Goal: Information Seeking & Learning: Learn about a topic

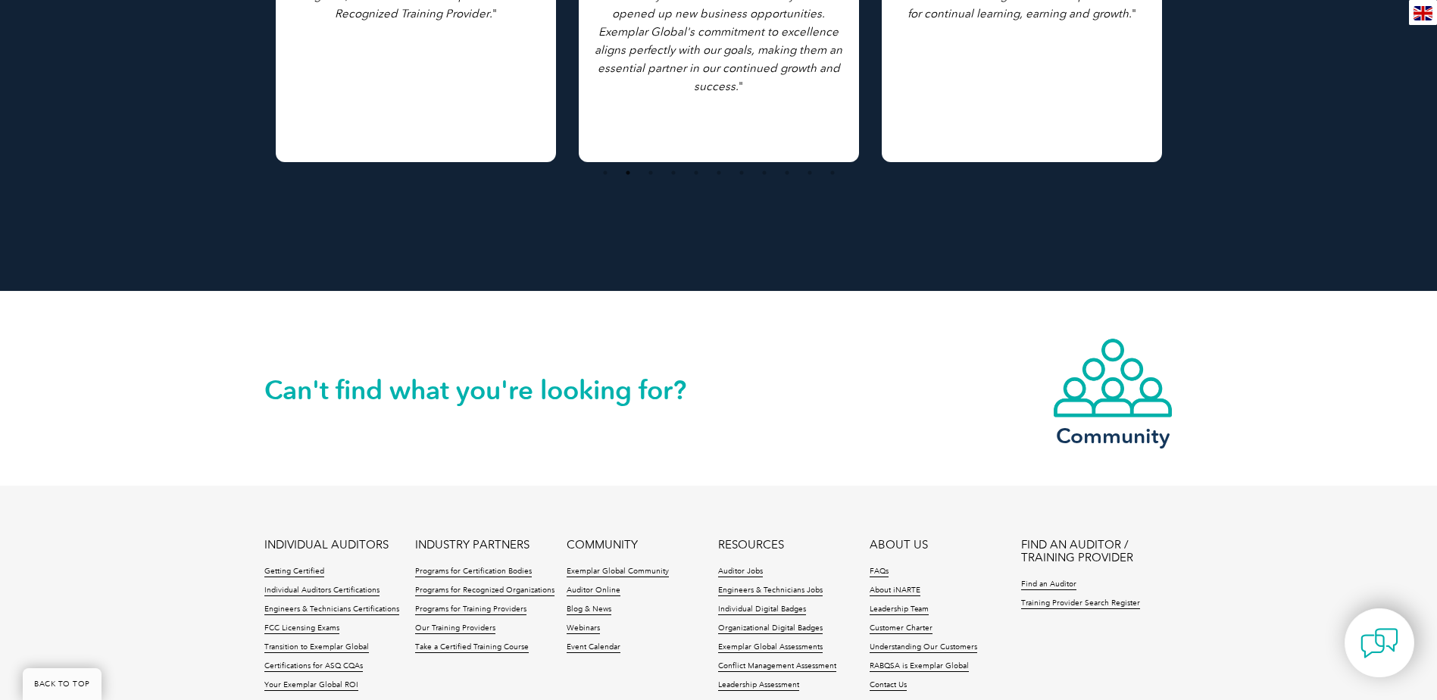
scroll to position [1212, 0]
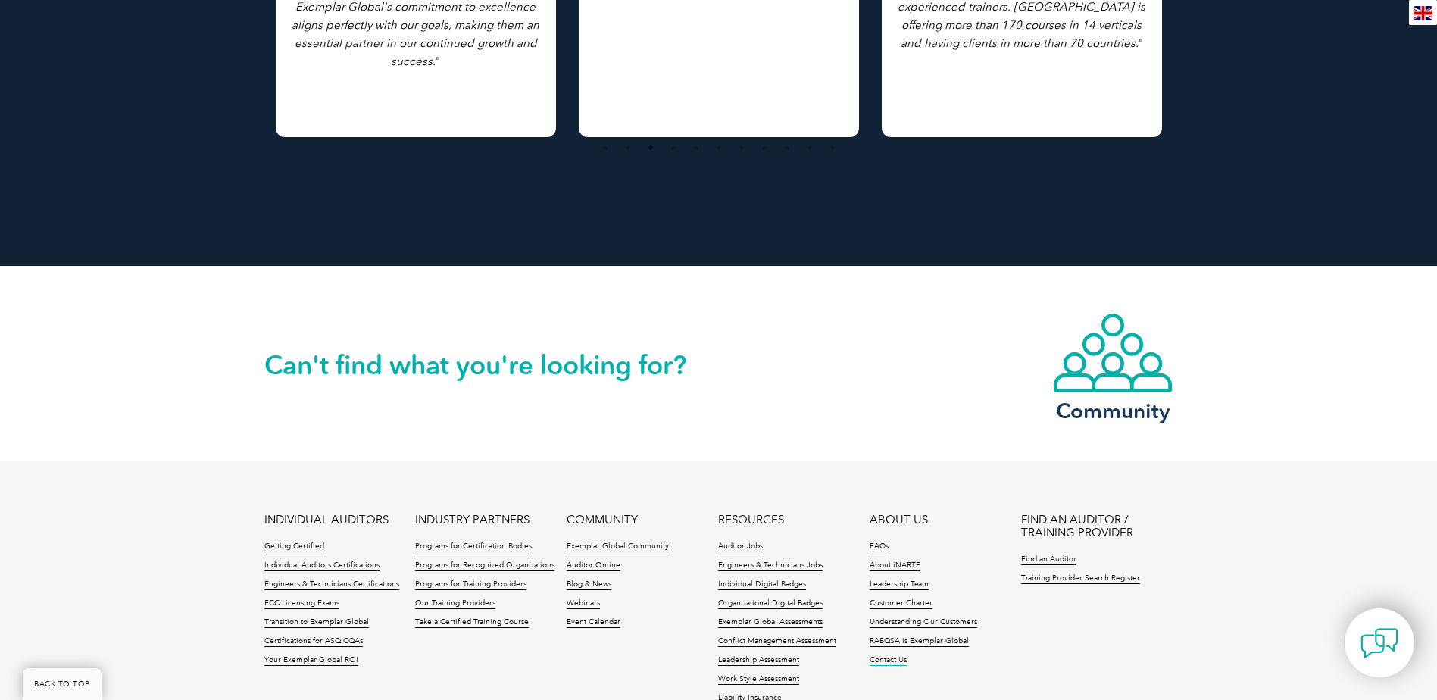
click at [882, 655] on link "Contact Us" at bounding box center [887, 660] width 37 height 11
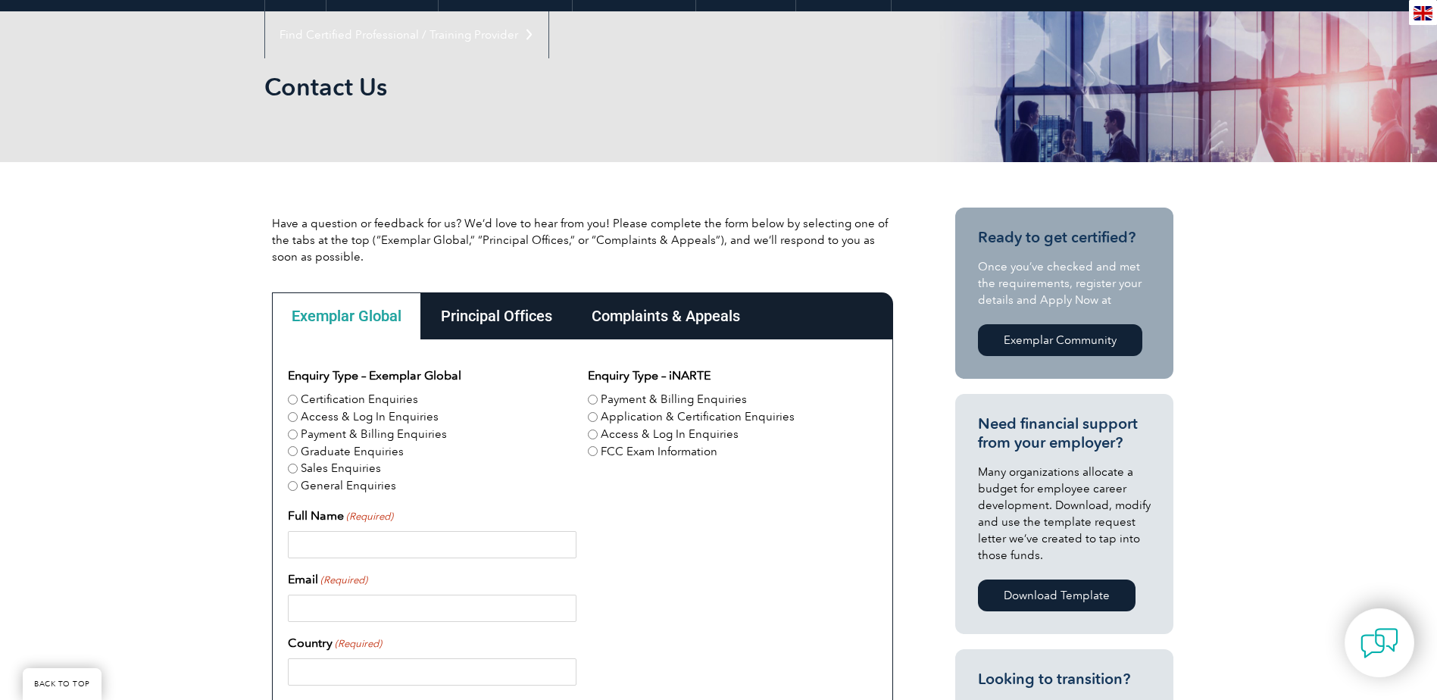
scroll to position [151, 0]
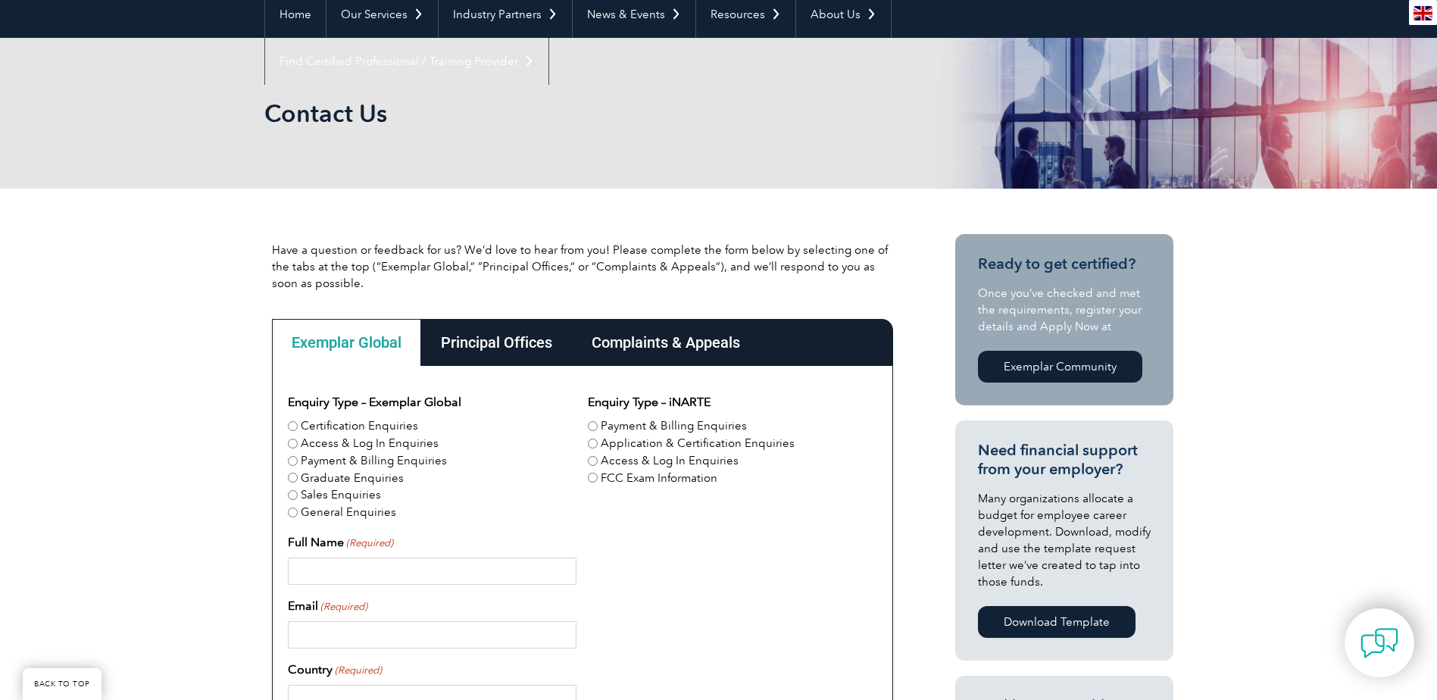
click at [463, 343] on div "Principal Offices" at bounding box center [496, 342] width 151 height 47
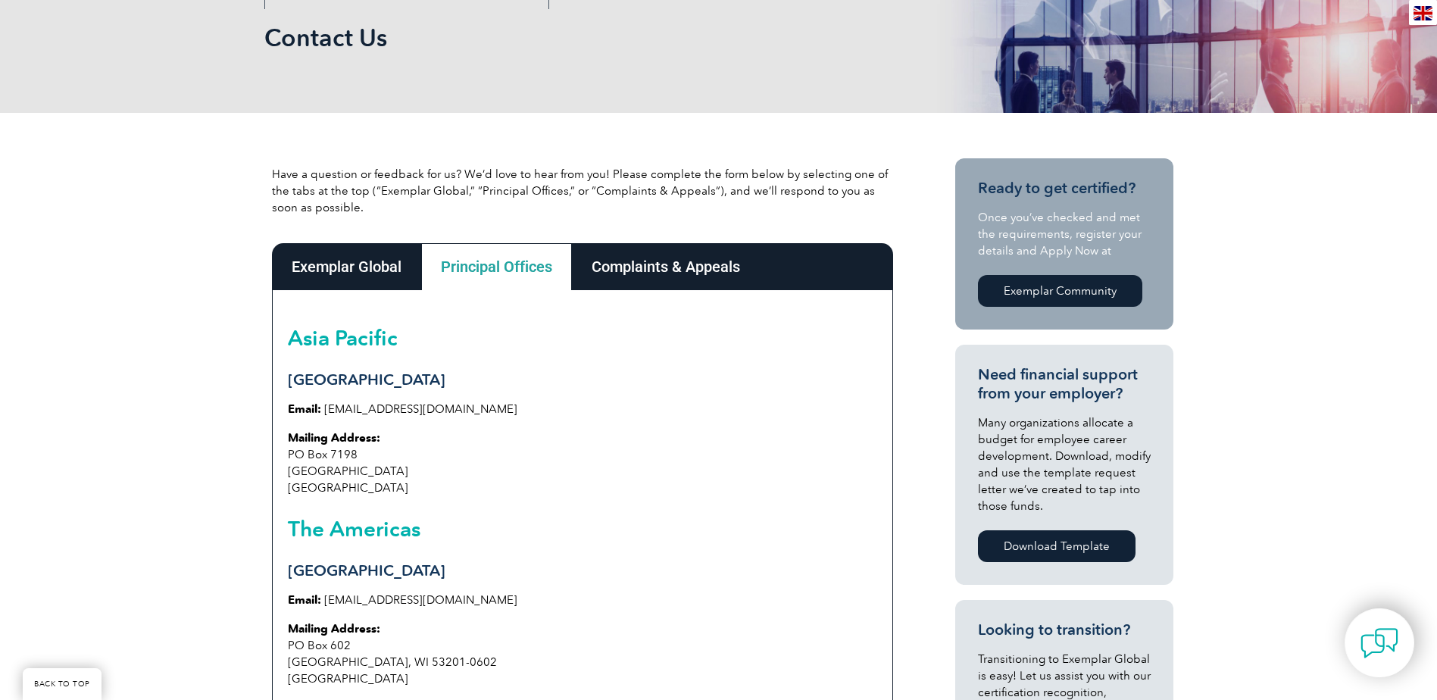
scroll to position [303, 0]
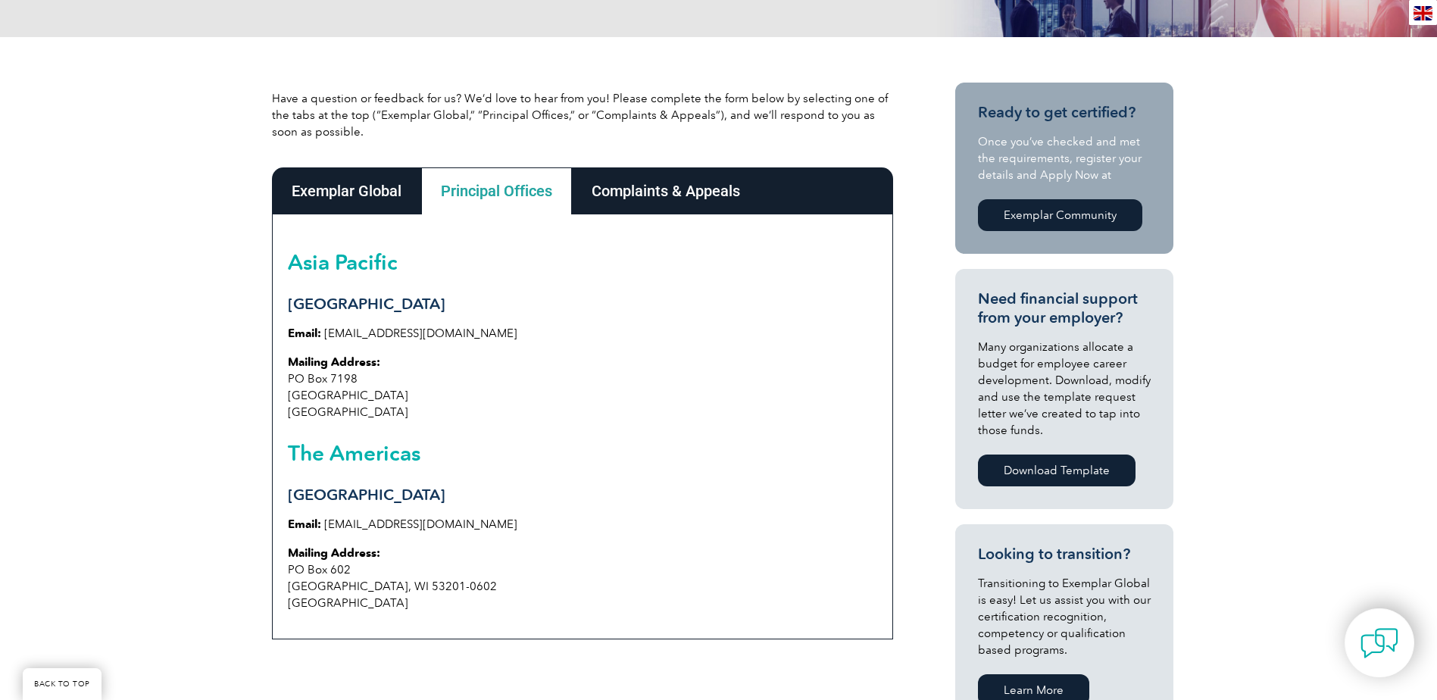
click at [723, 192] on div "Complaints & Appeals" at bounding box center [666, 190] width 188 height 47
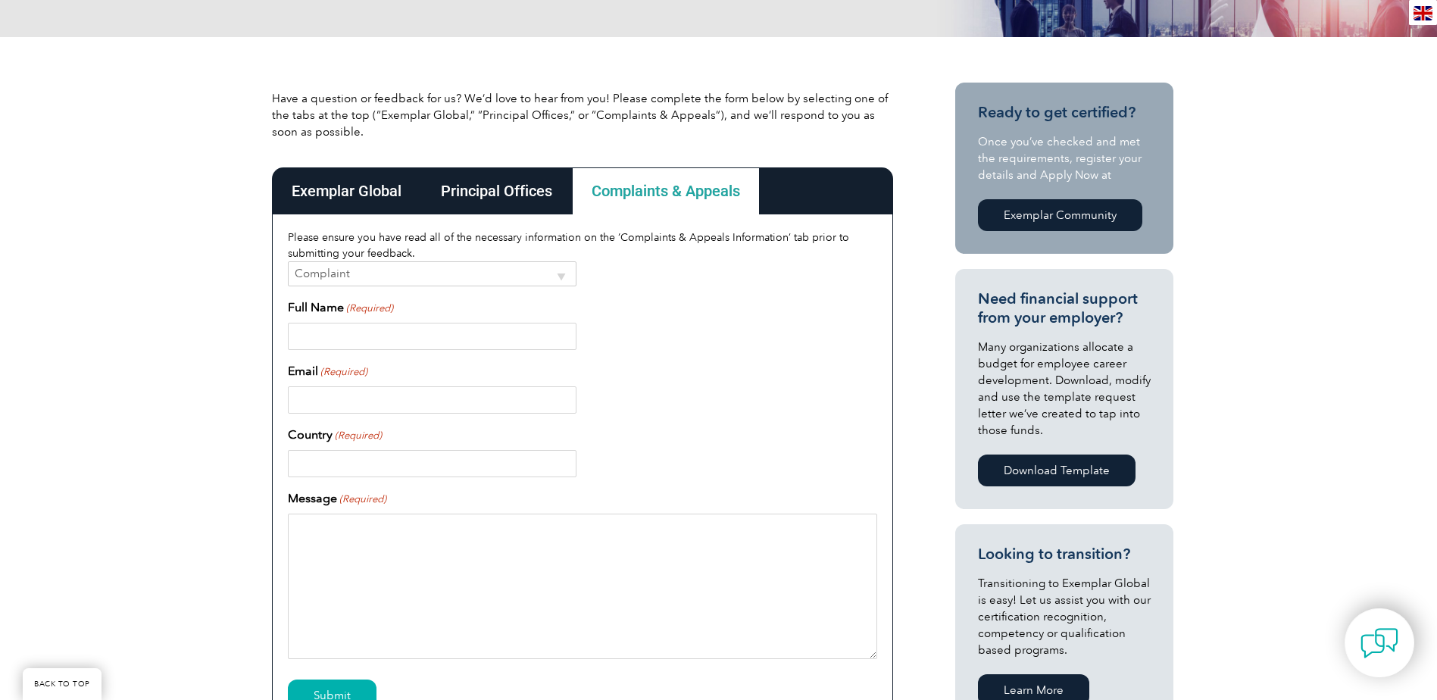
click at [507, 187] on div "Principal Offices" at bounding box center [496, 190] width 151 height 47
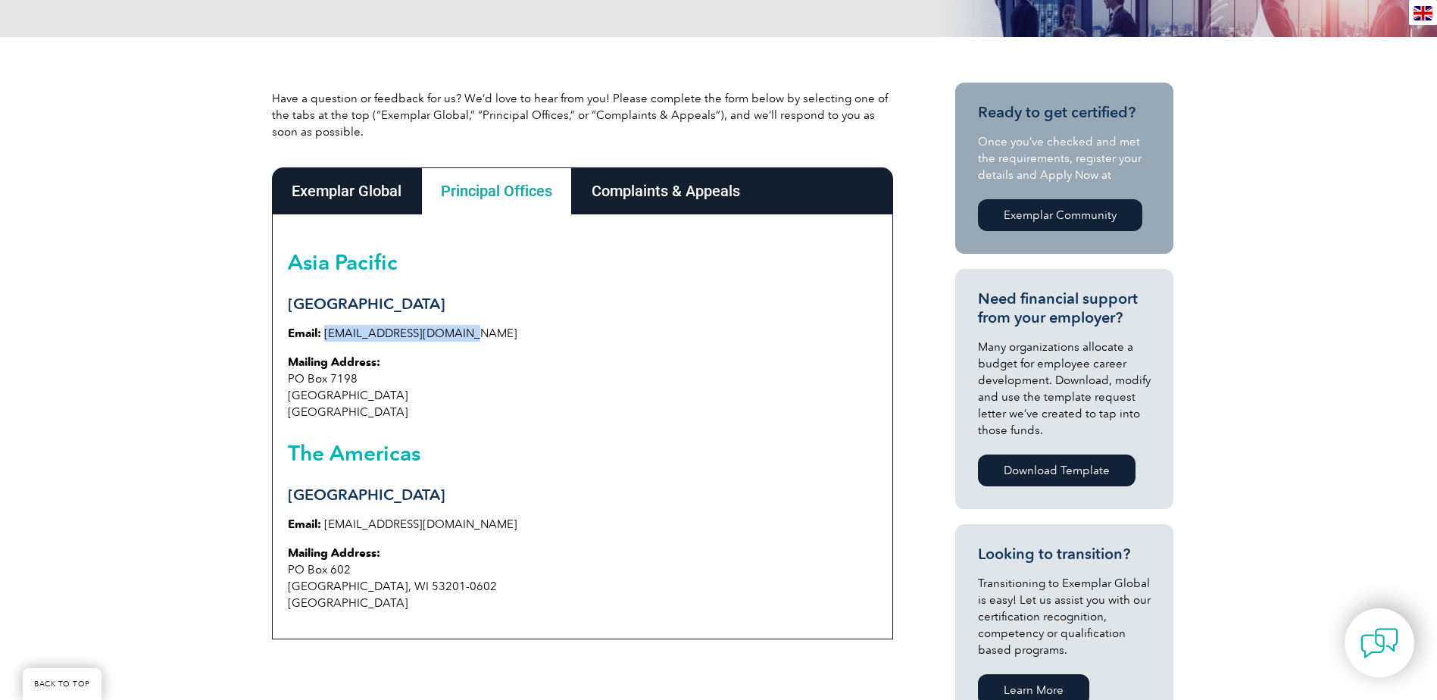
drag, startPoint x: 477, startPoint y: 335, endPoint x: 324, endPoint y: 327, distance: 153.2
click at [324, 327] on p "Email: info@exemplarglobal.org" at bounding box center [582, 333] width 589 height 17
copy link "info@exemplarglobal.org"
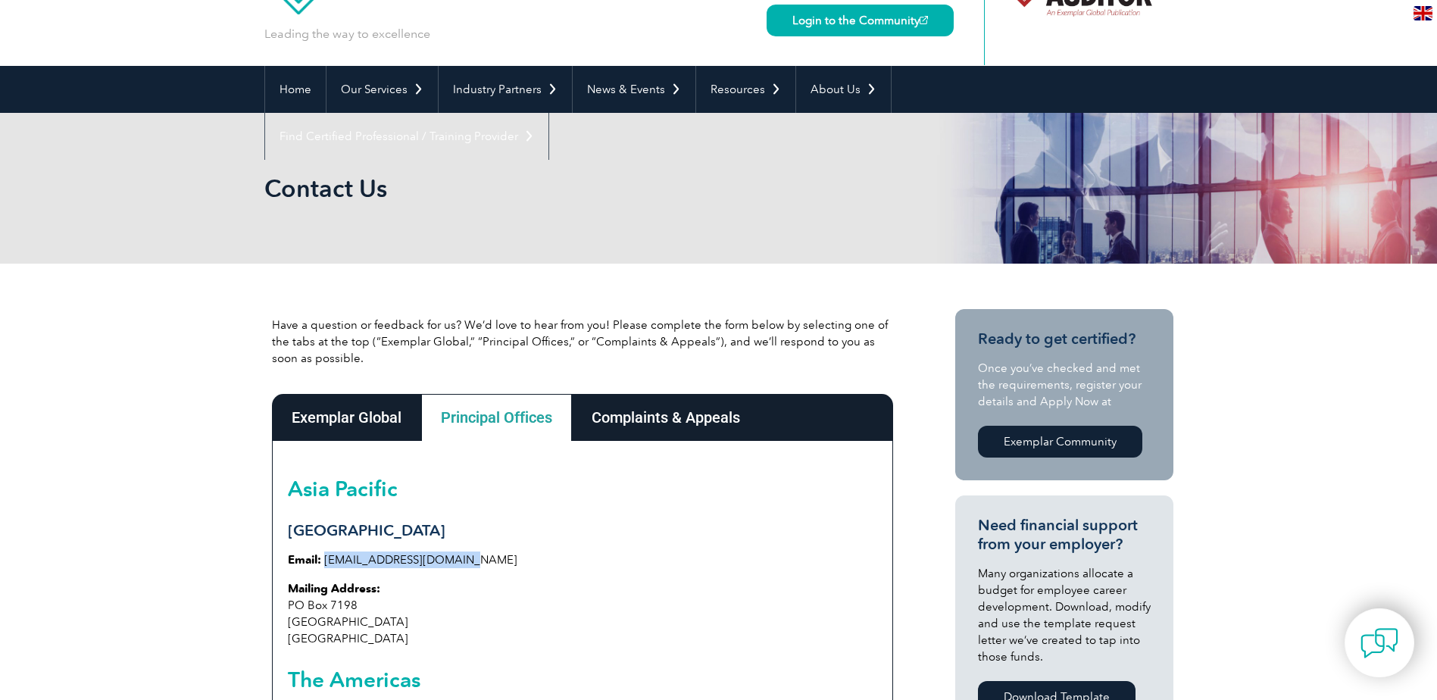
scroll to position [76, 0]
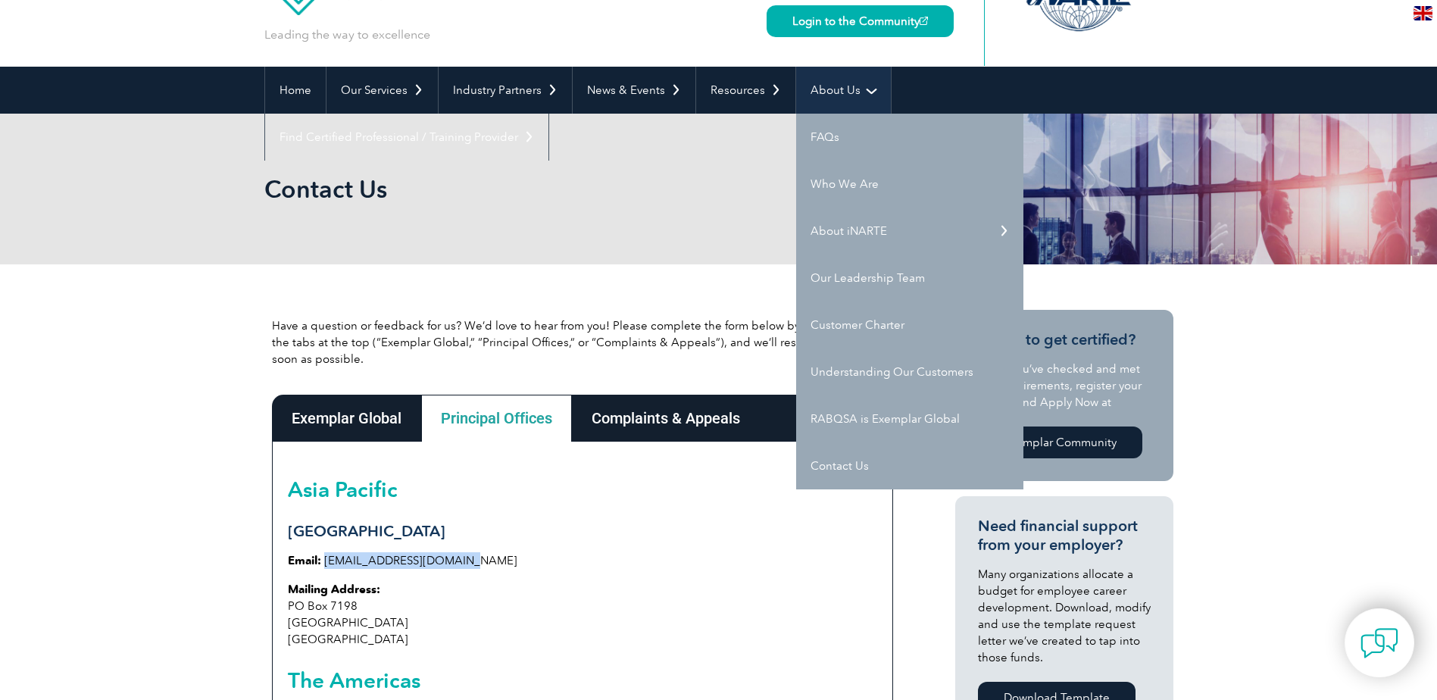
click at [834, 83] on link "About Us" at bounding box center [843, 90] width 95 height 47
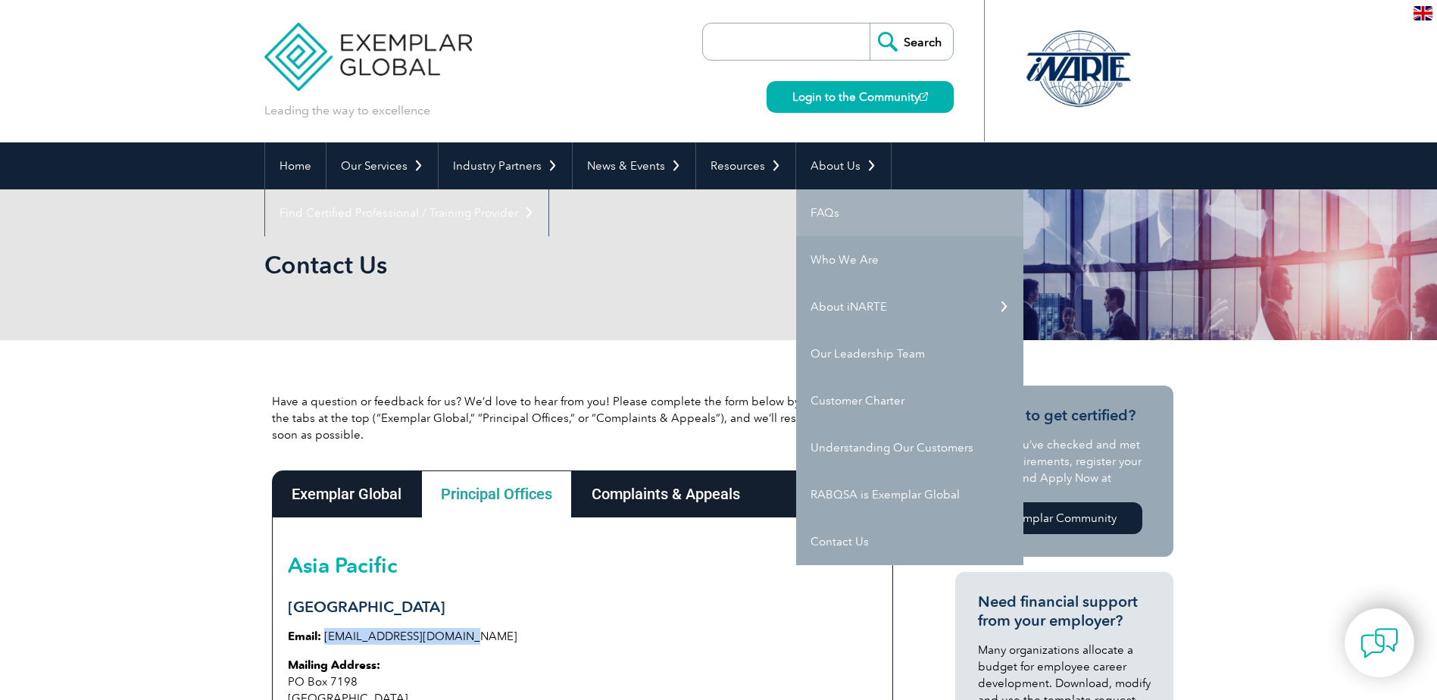
click at [810, 208] on link "FAQs" at bounding box center [909, 212] width 227 height 47
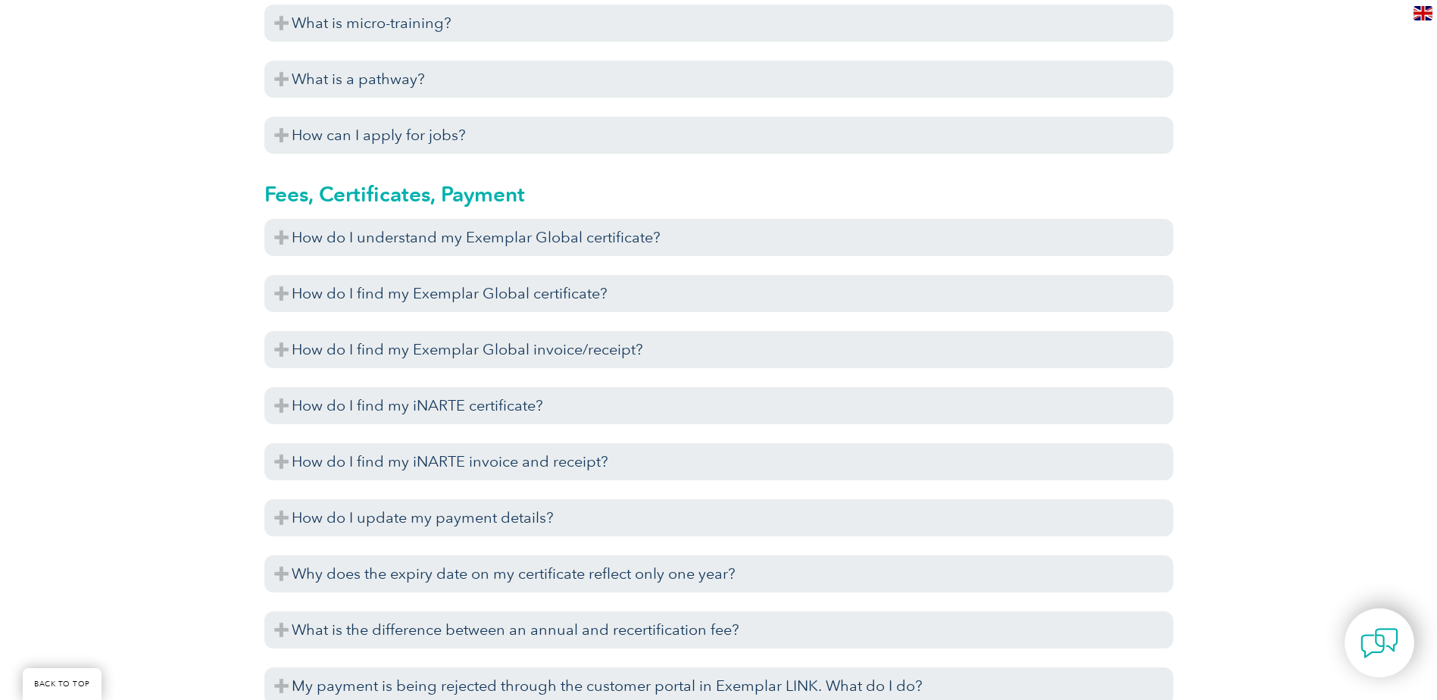
scroll to position [3484, 0]
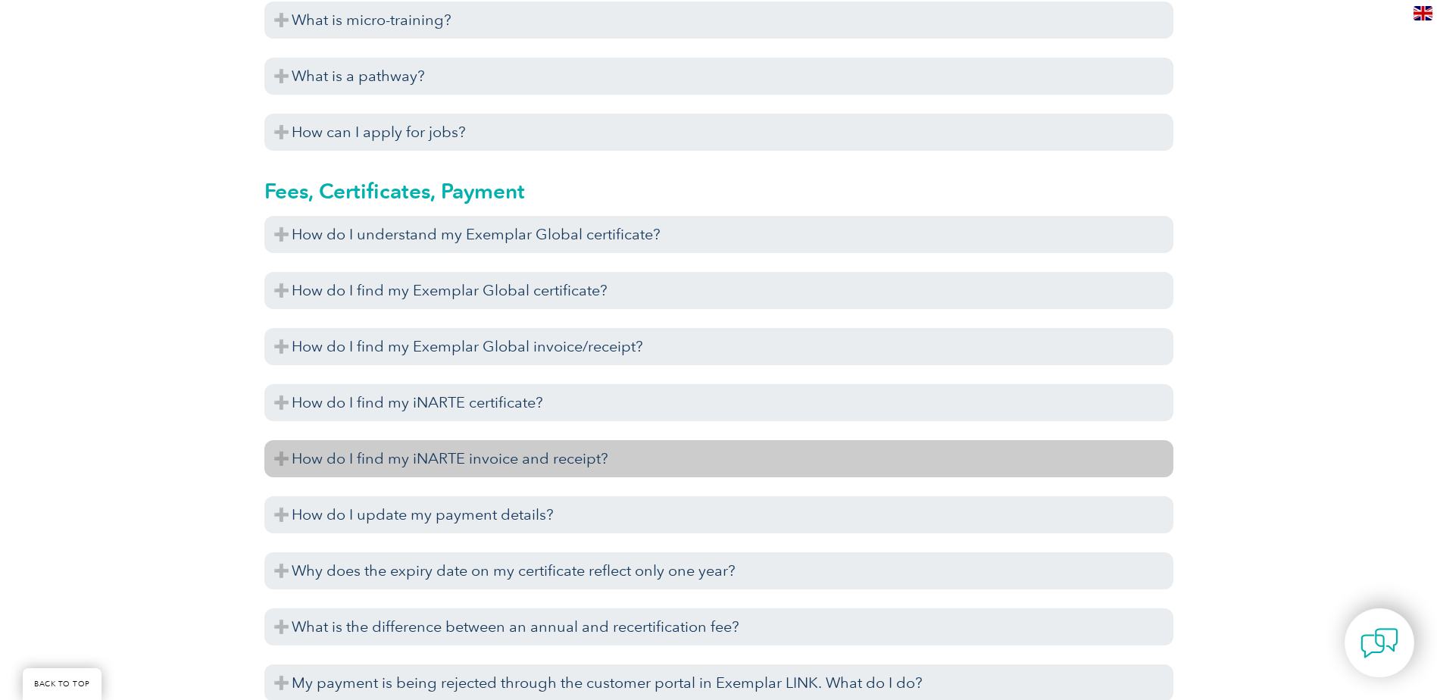
click at [434, 454] on h3 "How do I find my iNARTE invoice and receipt?" at bounding box center [718, 458] width 909 height 37
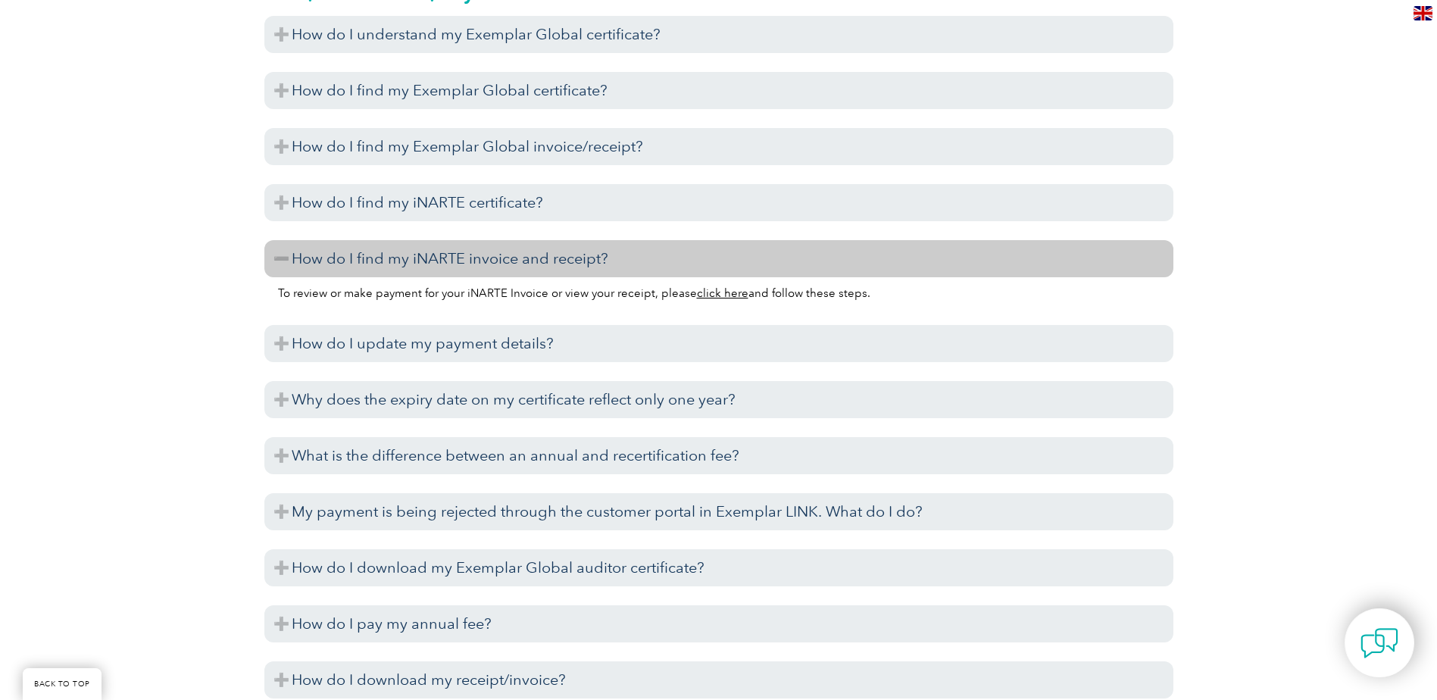
scroll to position [3711, 0]
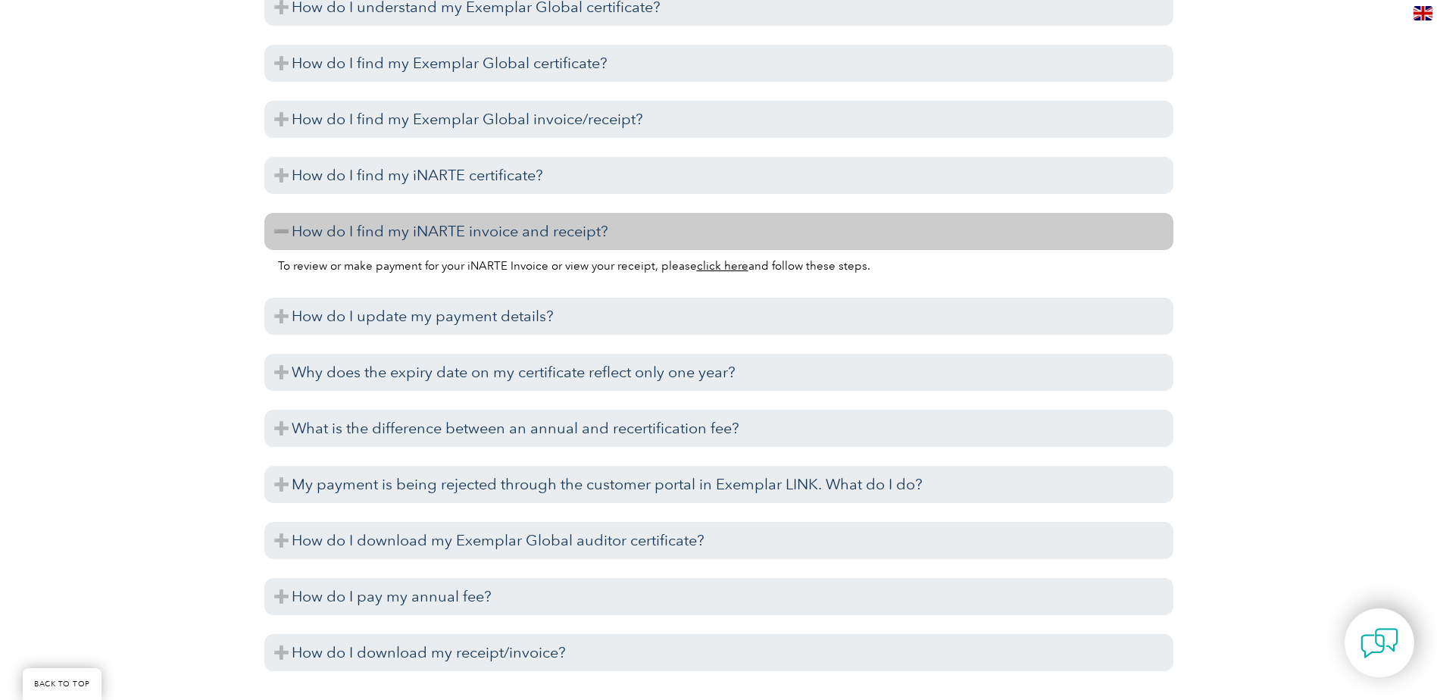
click at [721, 263] on link "click here" at bounding box center [722, 266] width 51 height 14
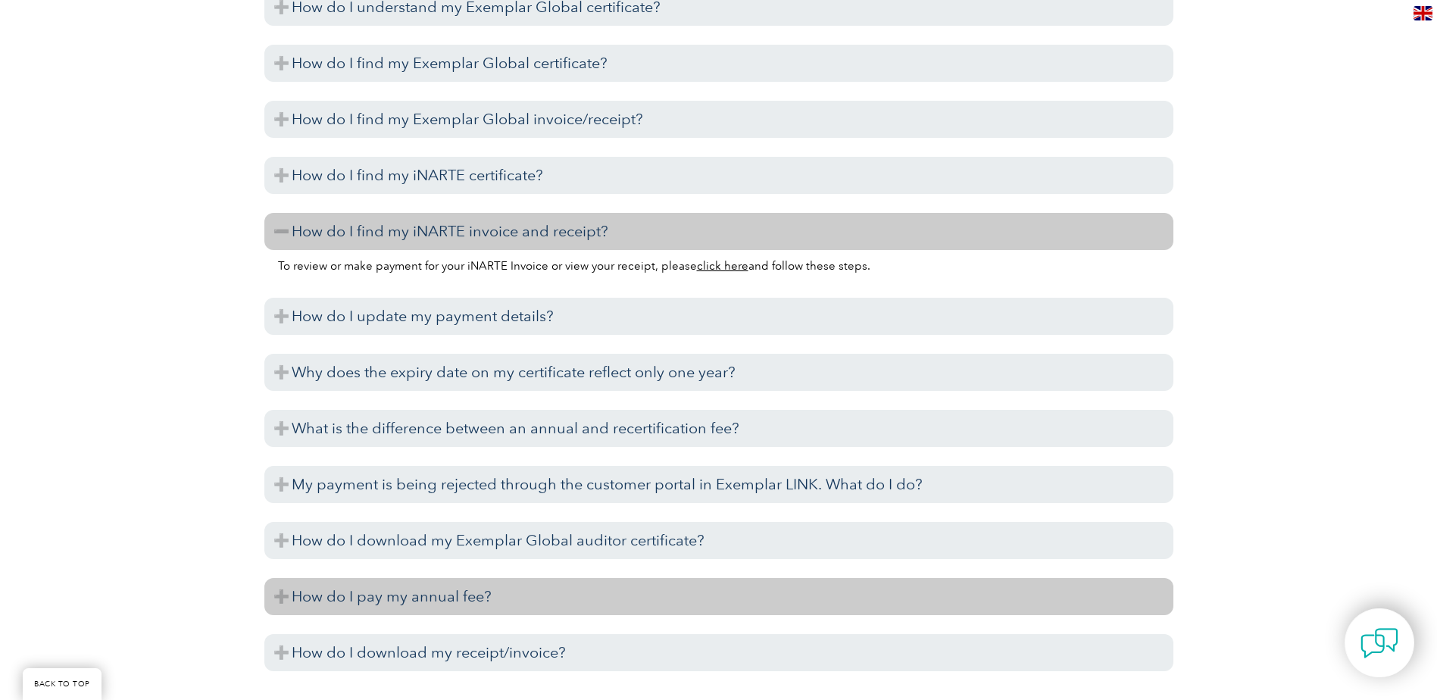
click at [363, 595] on h3 "How do I pay my annual fee?" at bounding box center [718, 596] width 909 height 37
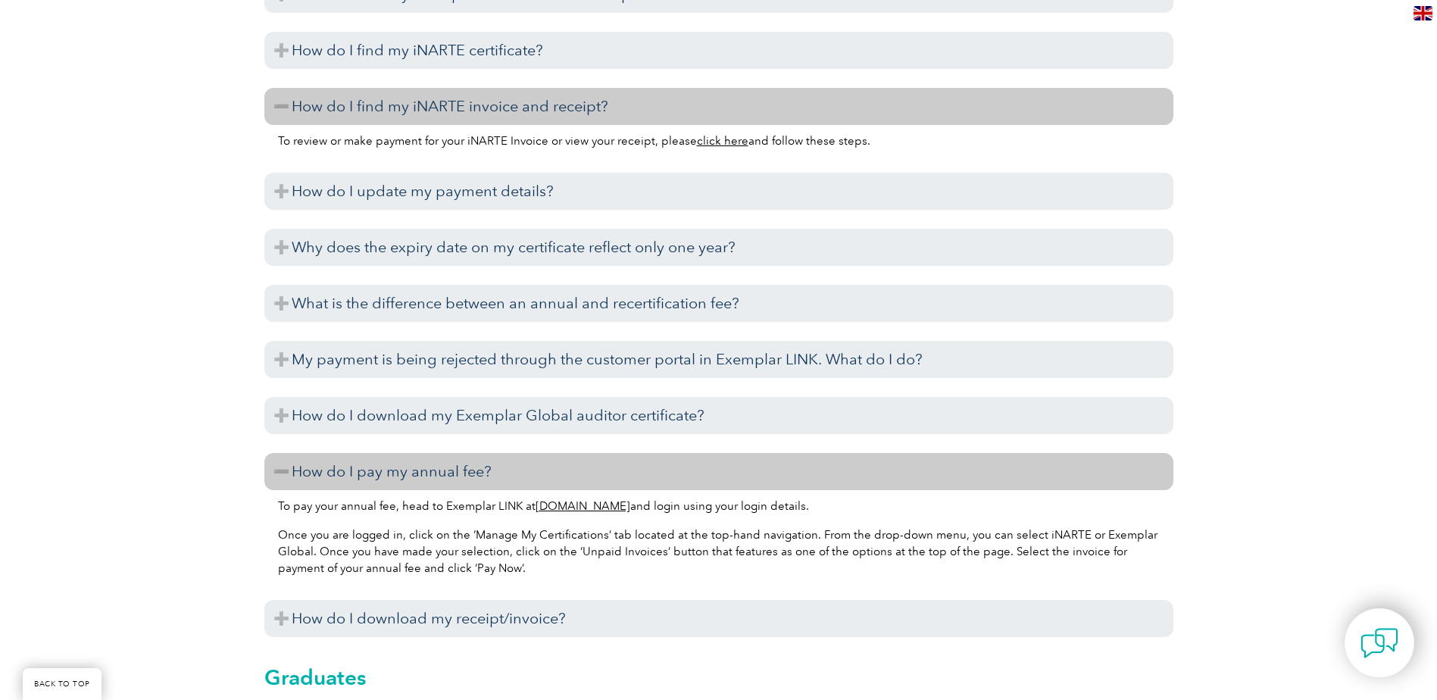
scroll to position [3862, 0]
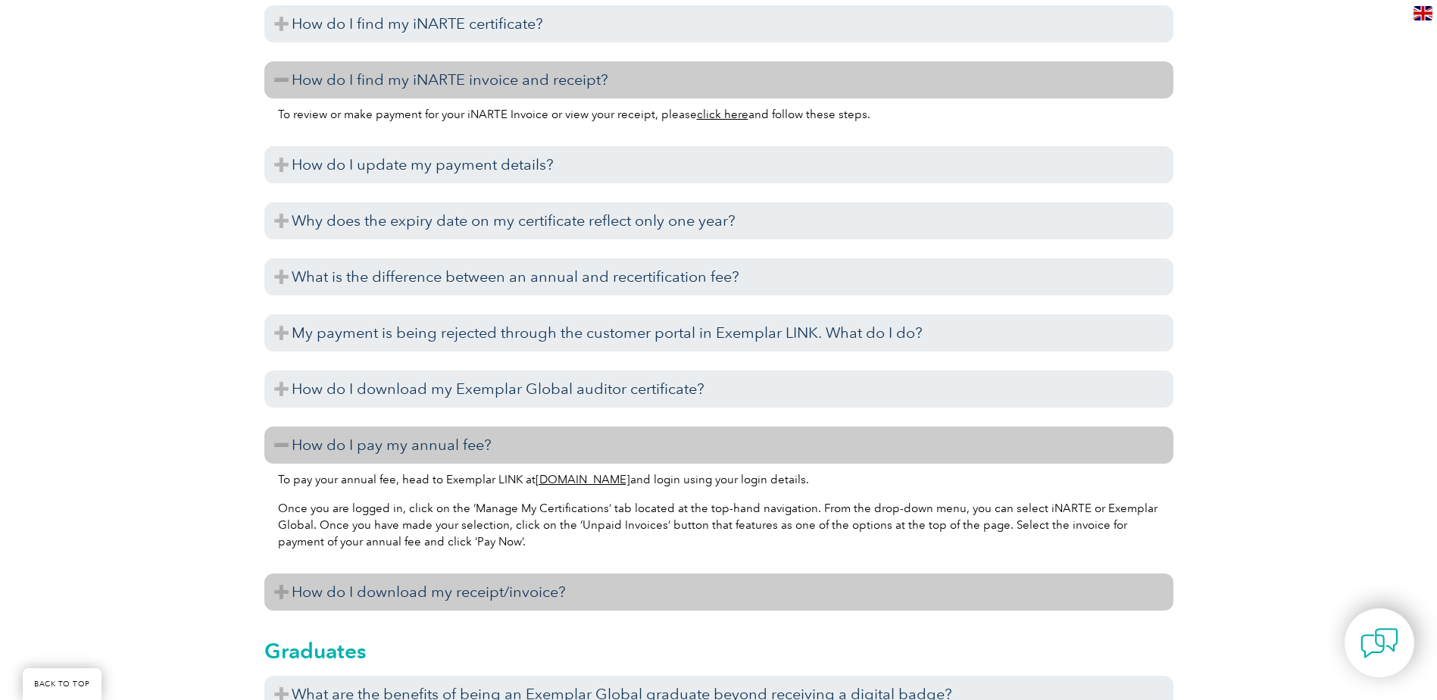
click at [487, 595] on h3 "How do I download my receipt/invoice?" at bounding box center [718, 591] width 909 height 37
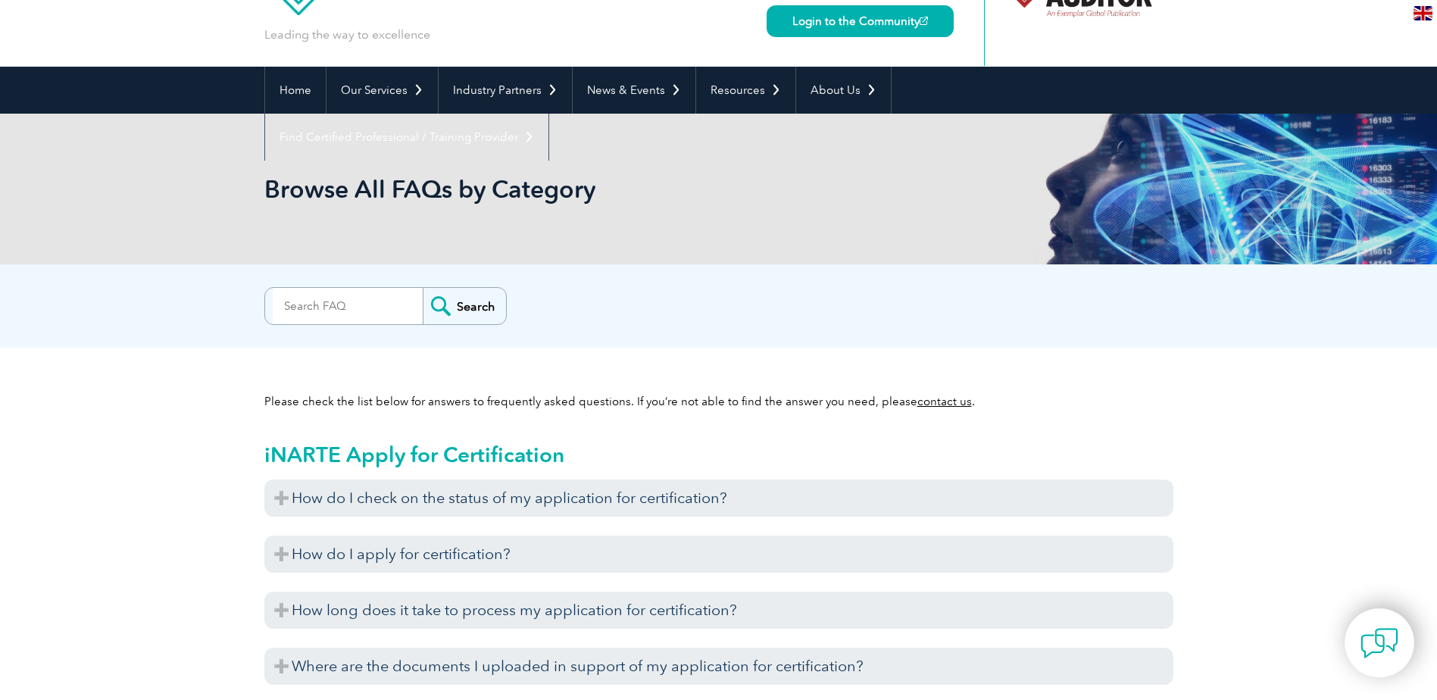
scroll to position [0, 0]
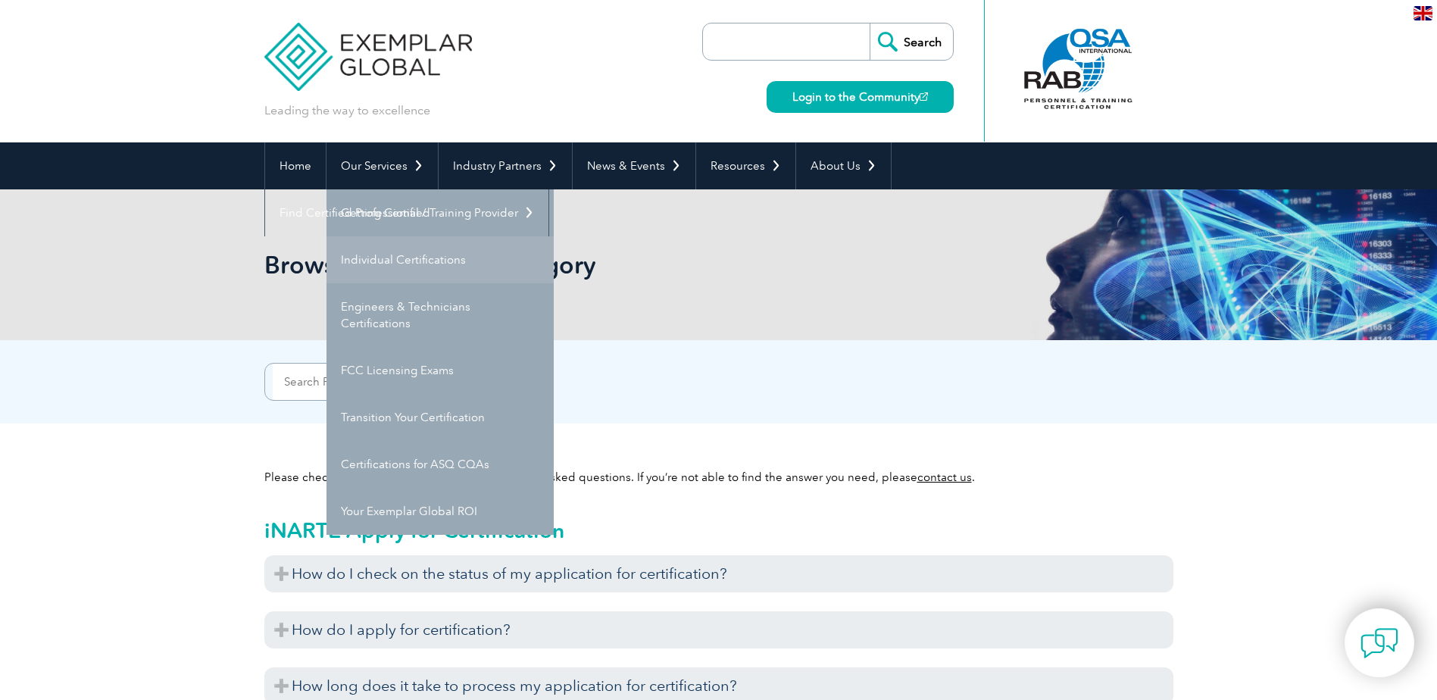
click at [375, 261] on link "Individual Certifications" at bounding box center [439, 259] width 227 height 47
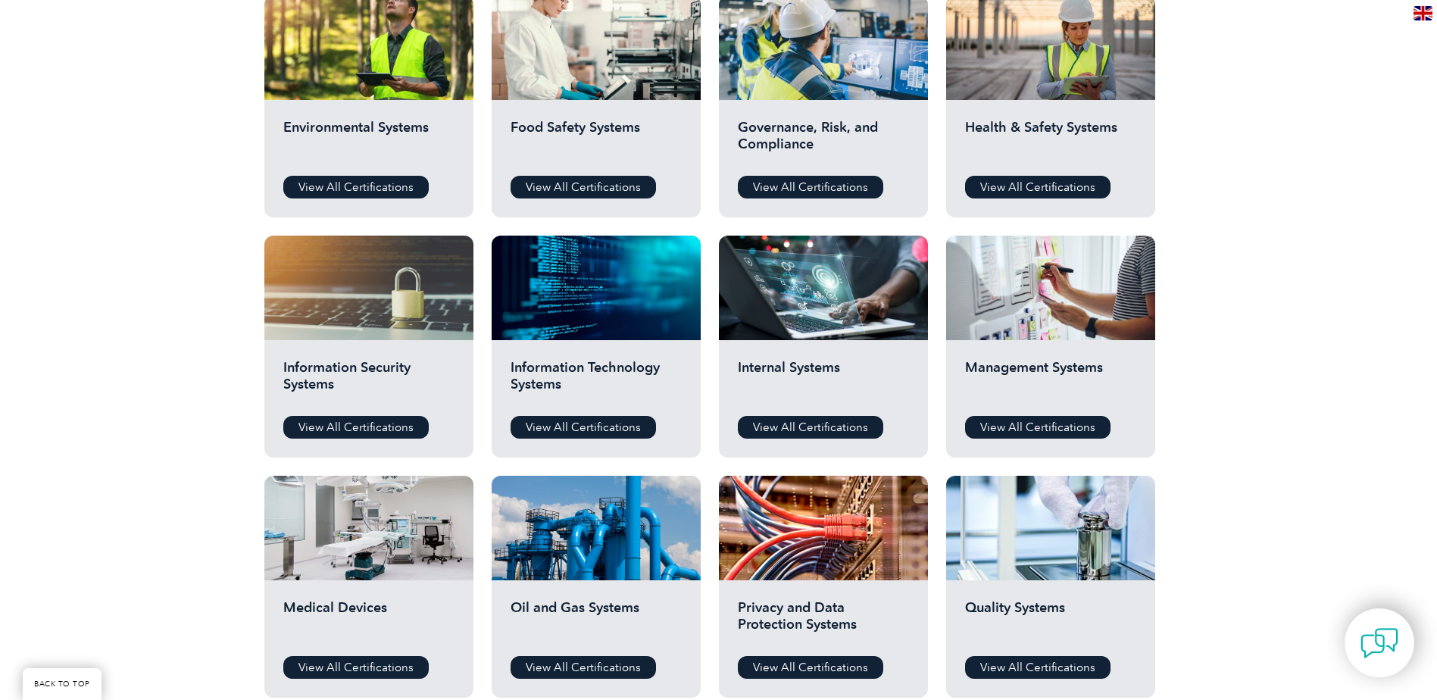
scroll to position [454, 0]
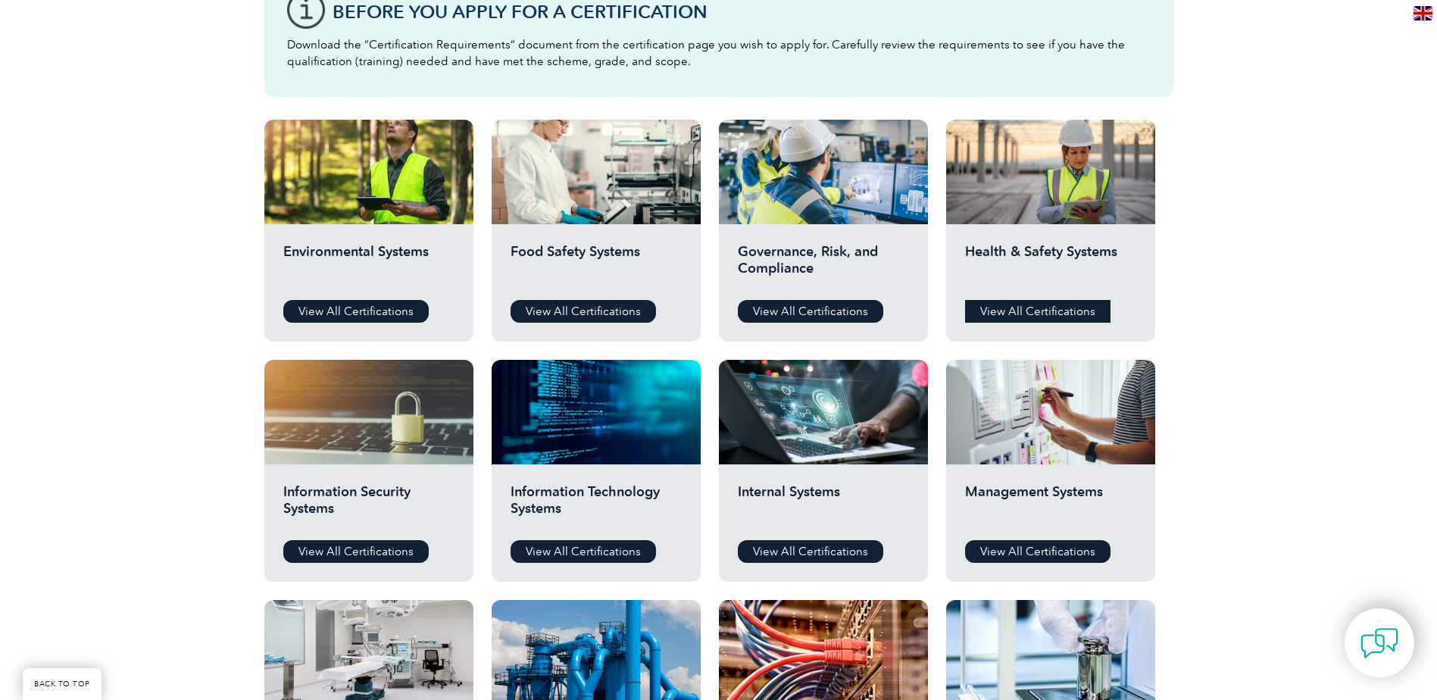
click at [1047, 311] on link "View All Certifications" at bounding box center [1037, 311] width 145 height 23
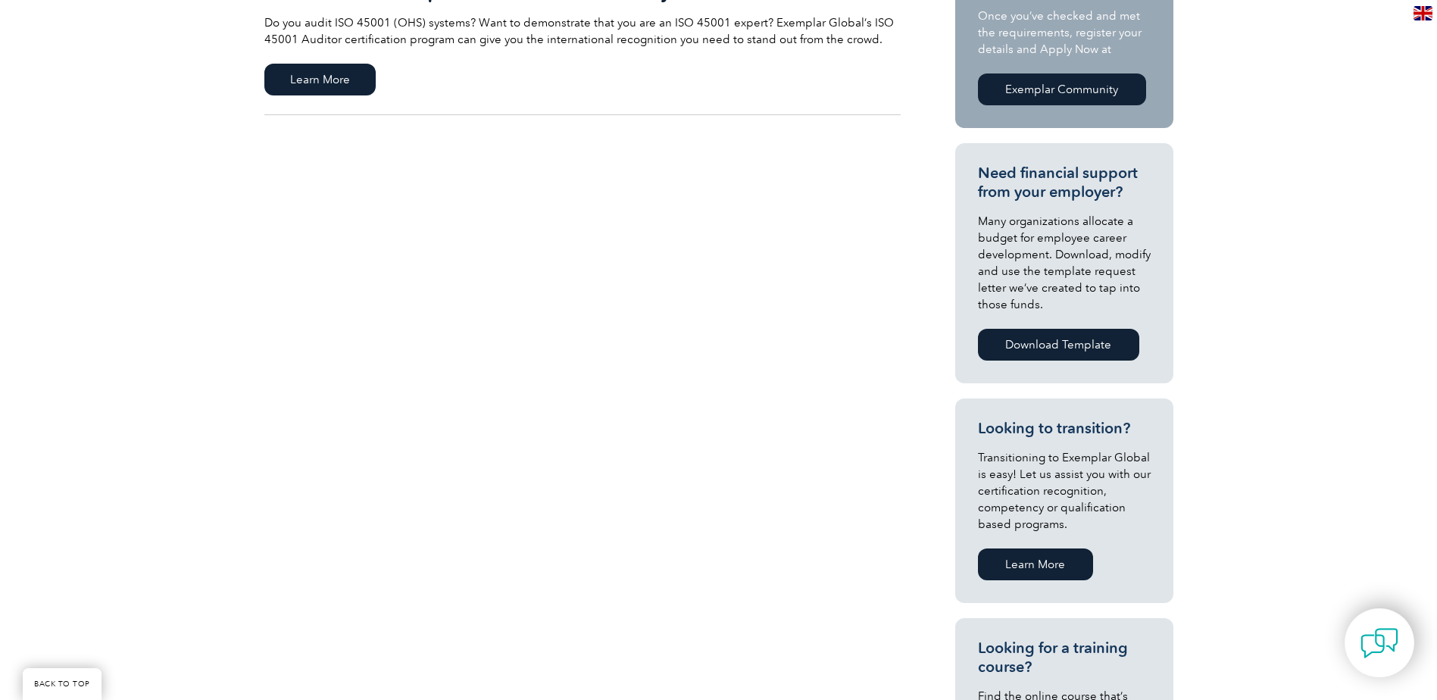
scroll to position [227, 0]
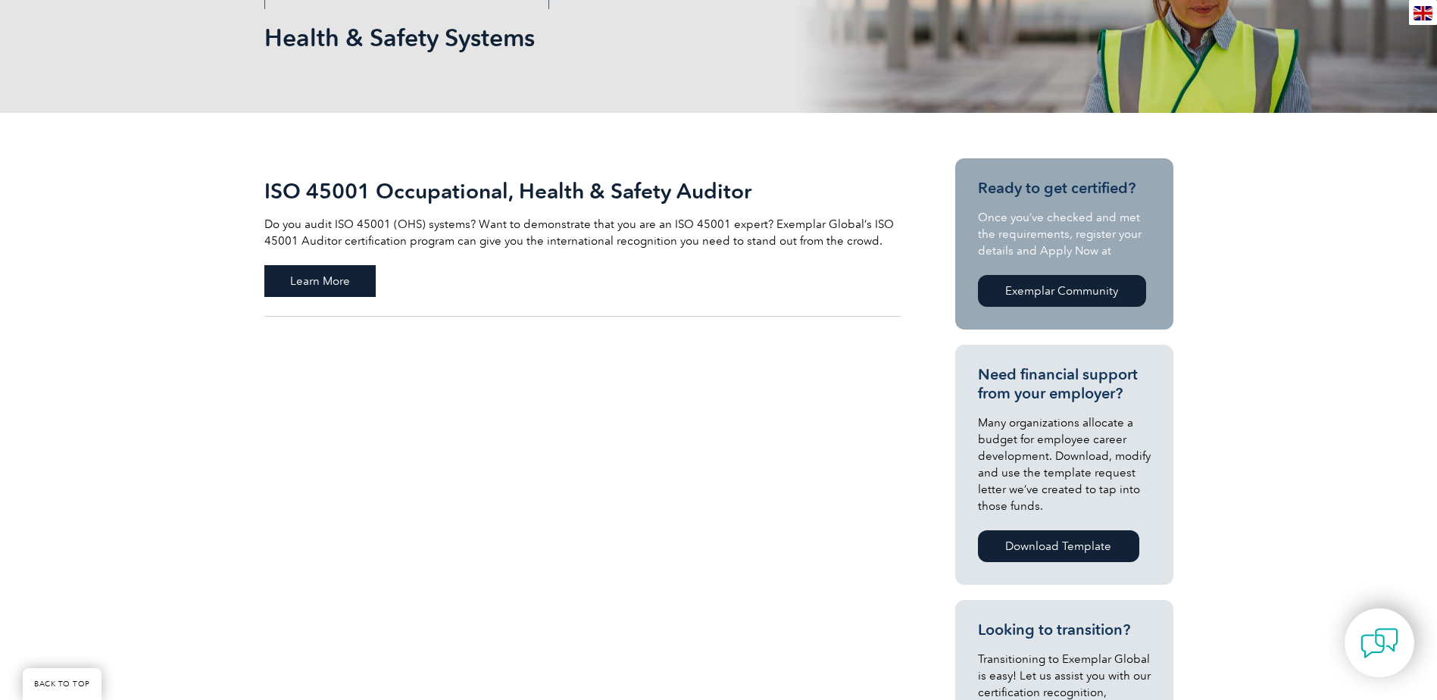
click at [294, 273] on span "Learn More" at bounding box center [319, 281] width 111 height 32
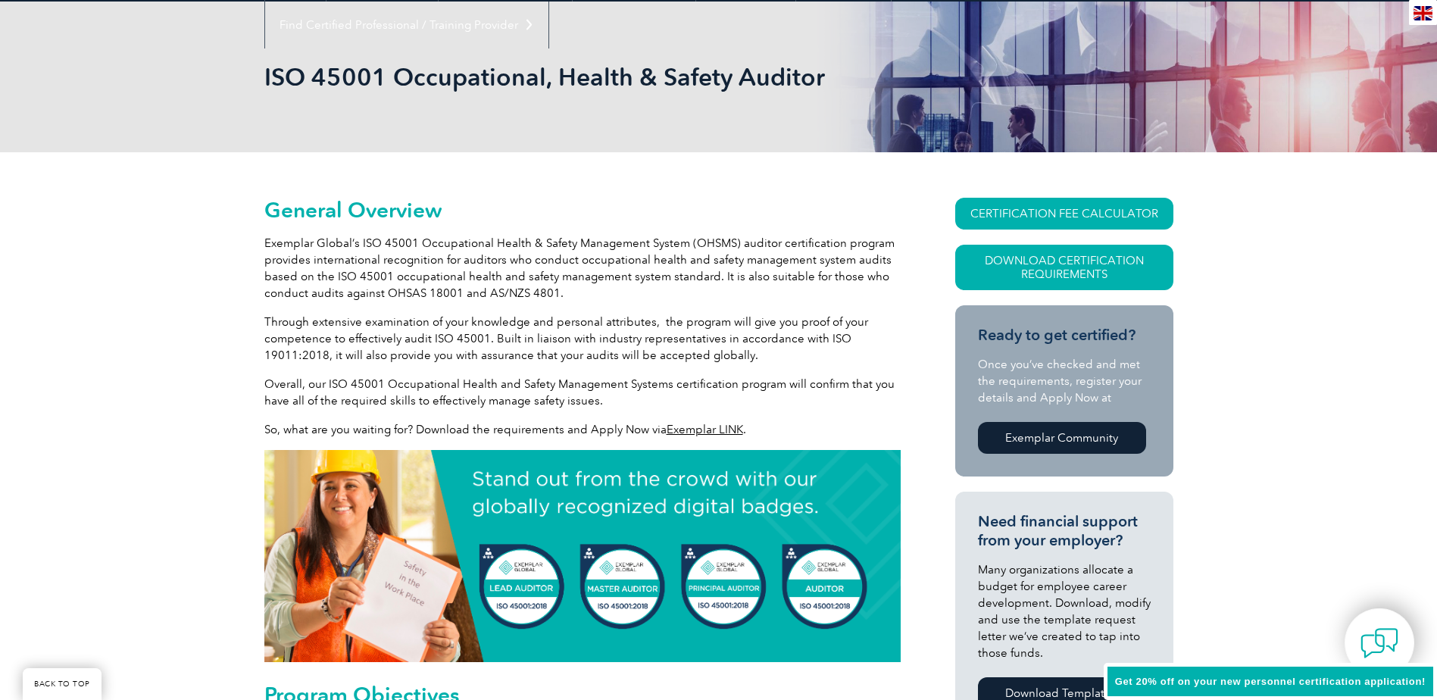
scroll to position [303, 0]
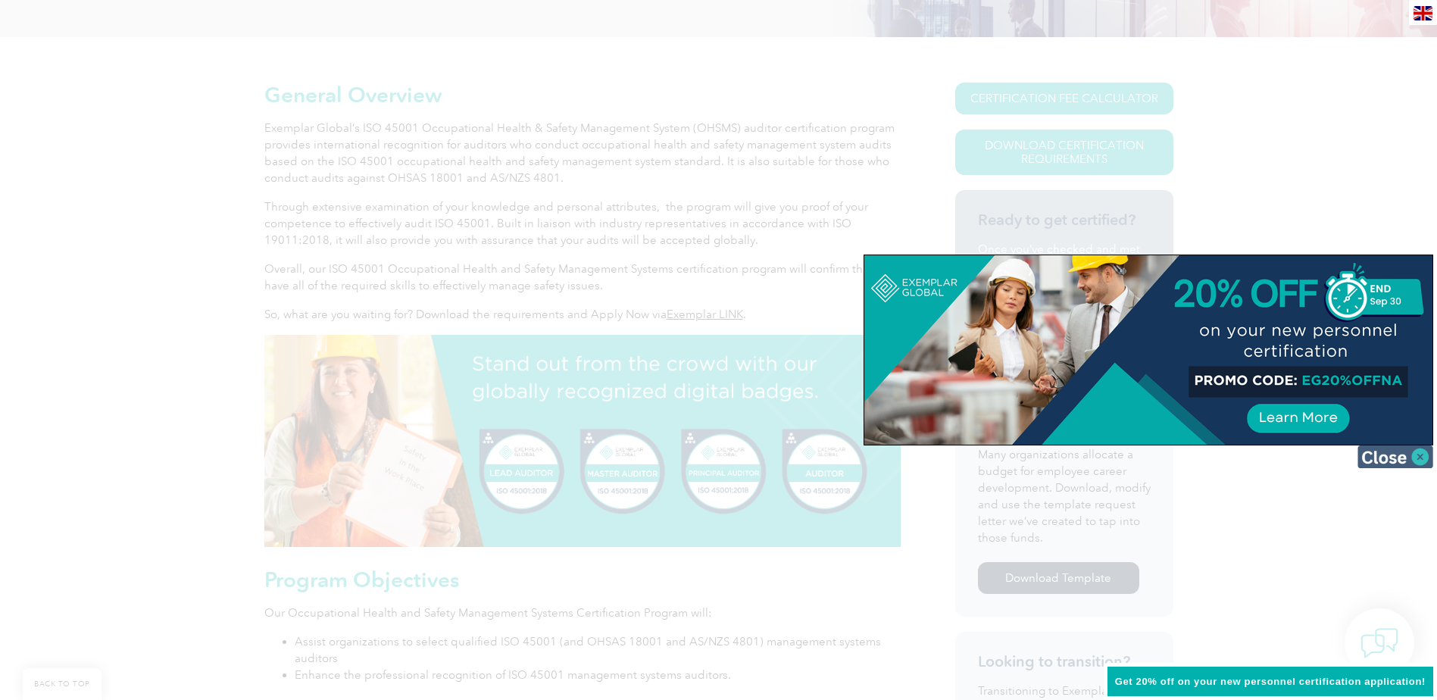
click at [1412, 458] on img at bounding box center [1395, 456] width 76 height 23
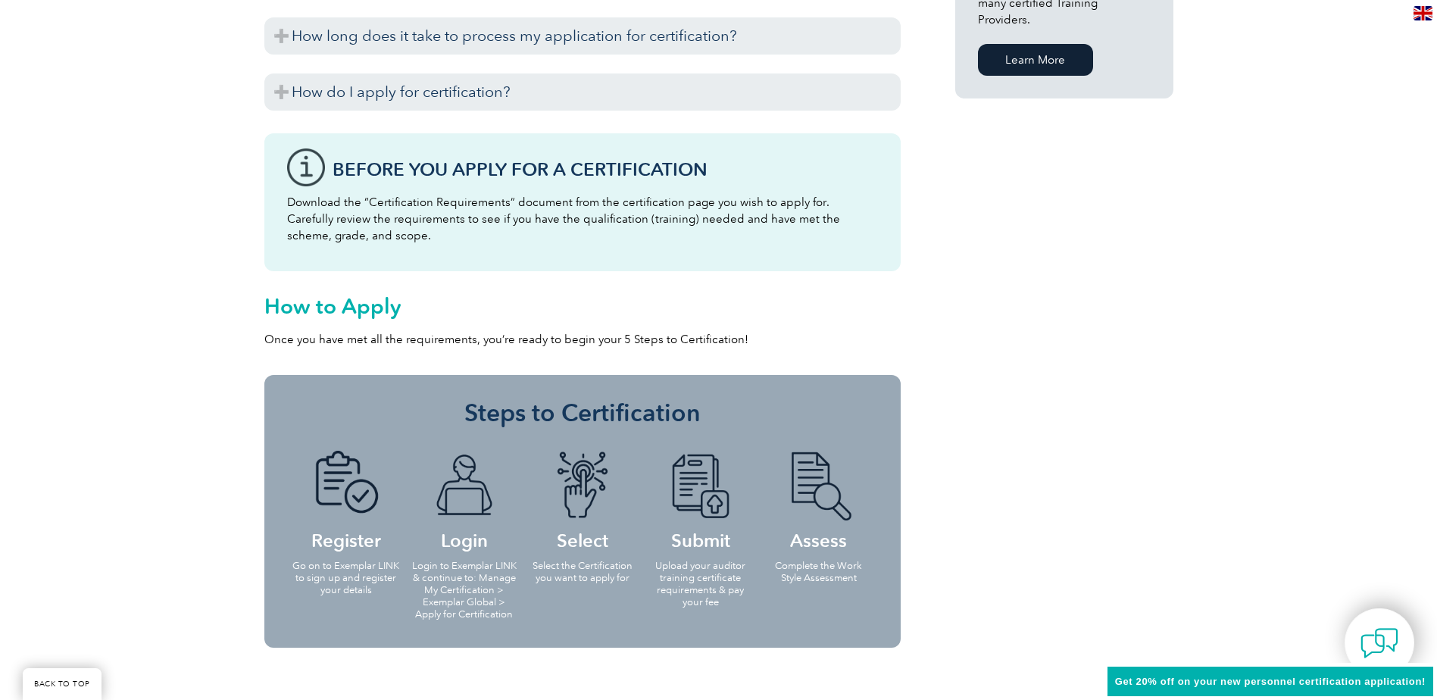
scroll to position [909, 0]
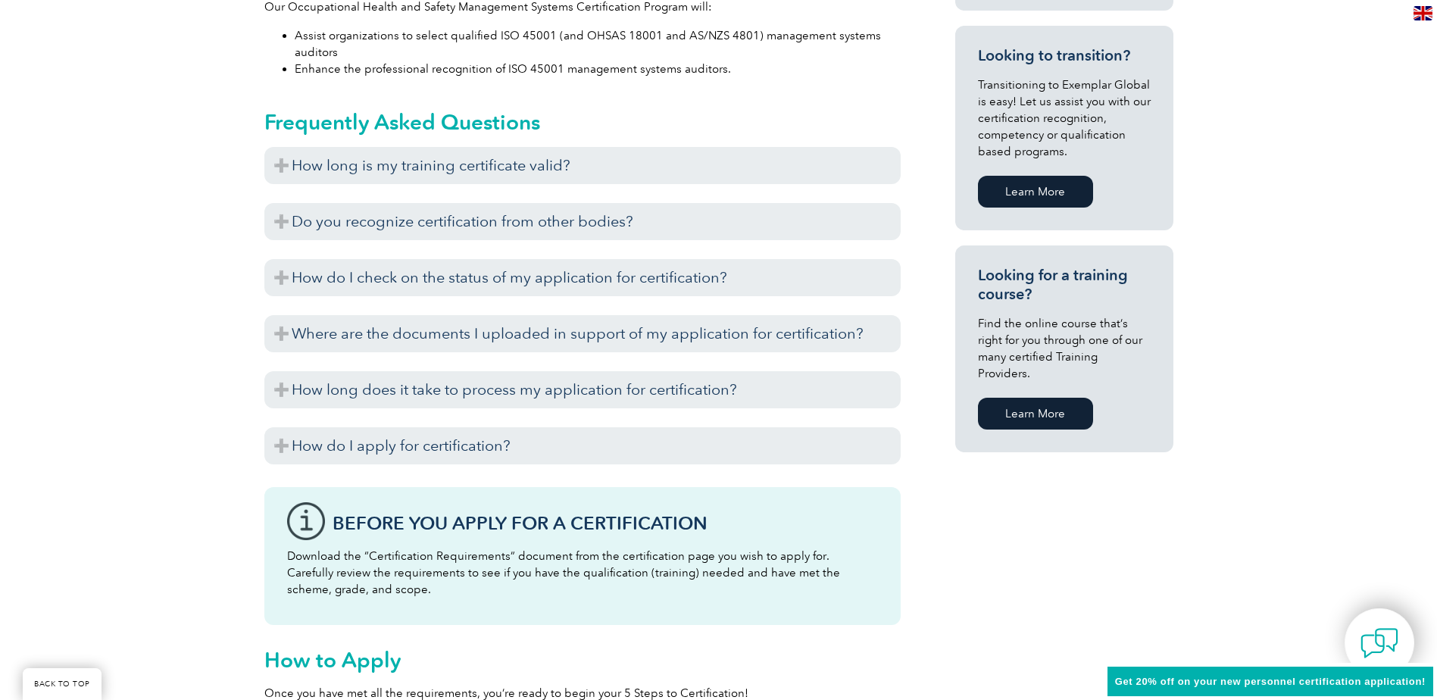
click at [551, 458] on h3 "How do I apply for certification?" at bounding box center [582, 445] width 636 height 37
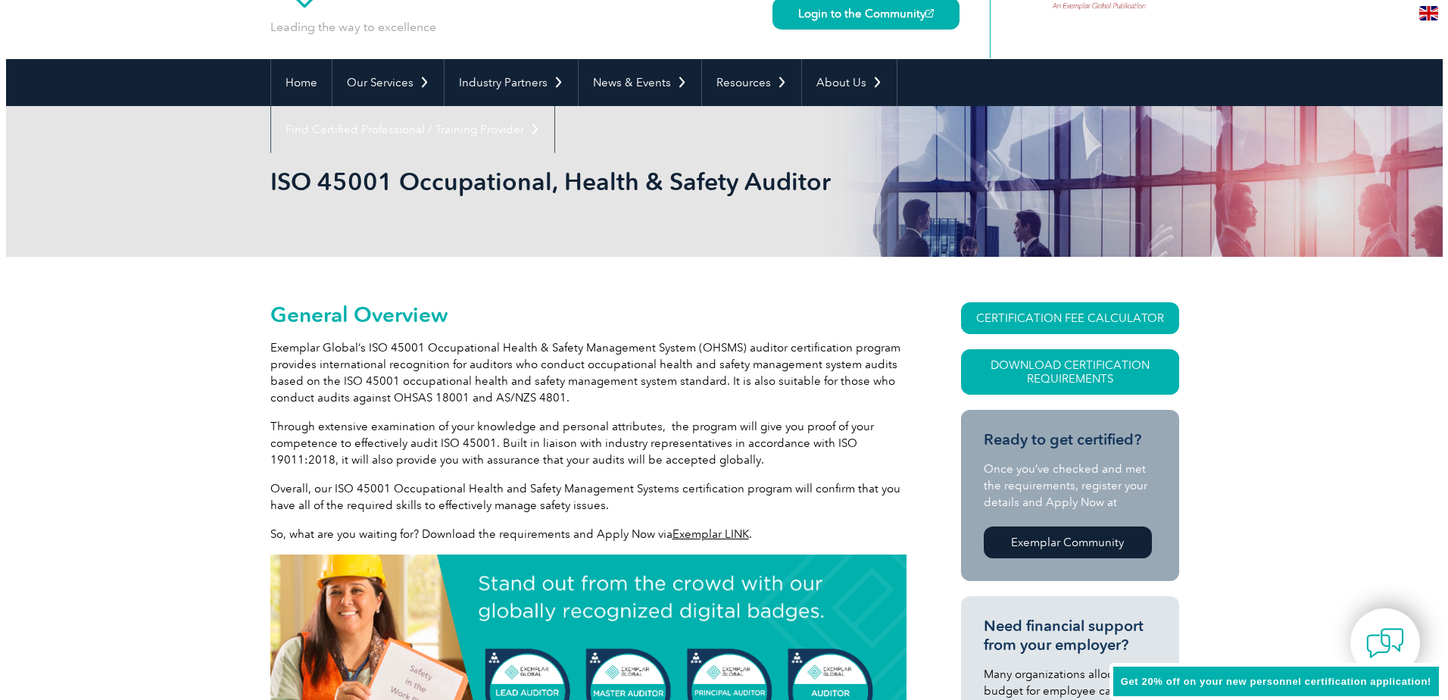
scroll to position [0, 0]
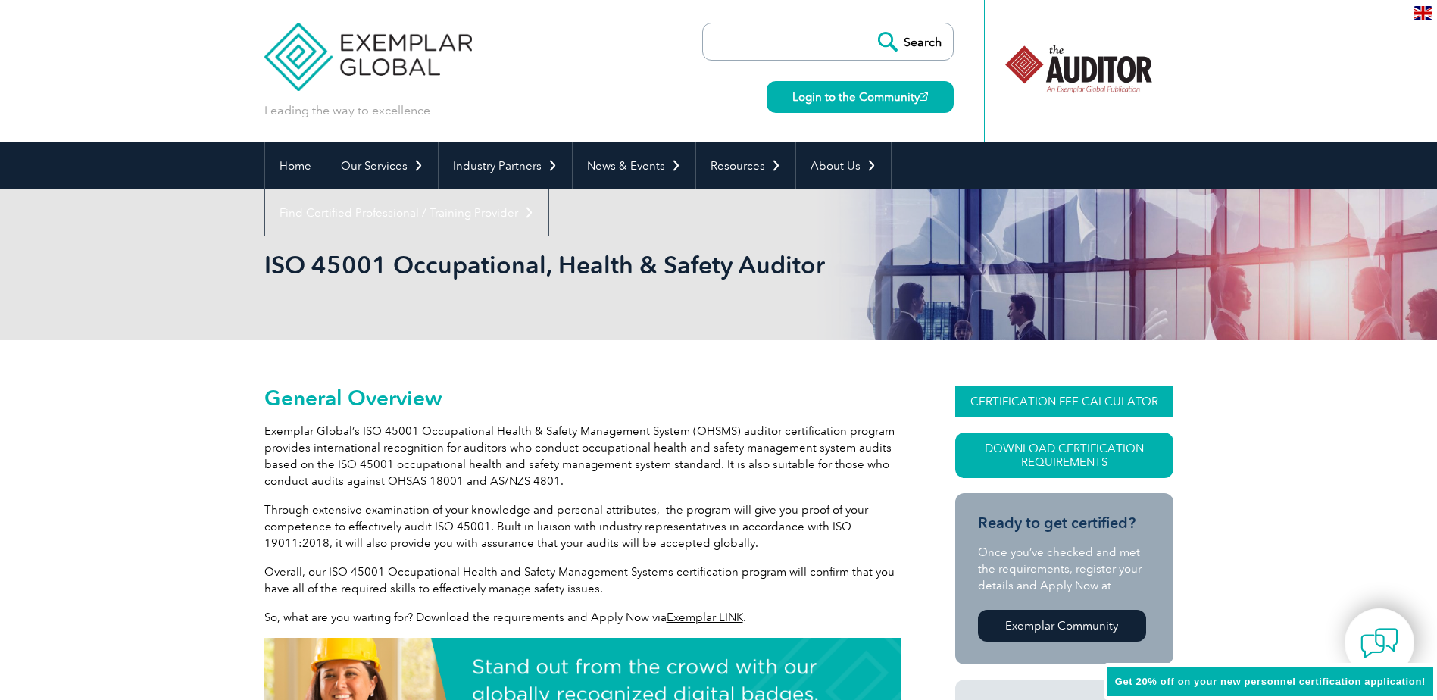
click at [1108, 398] on link "CERTIFICATION FEE CALCULATOR" at bounding box center [1064, 401] width 218 height 32
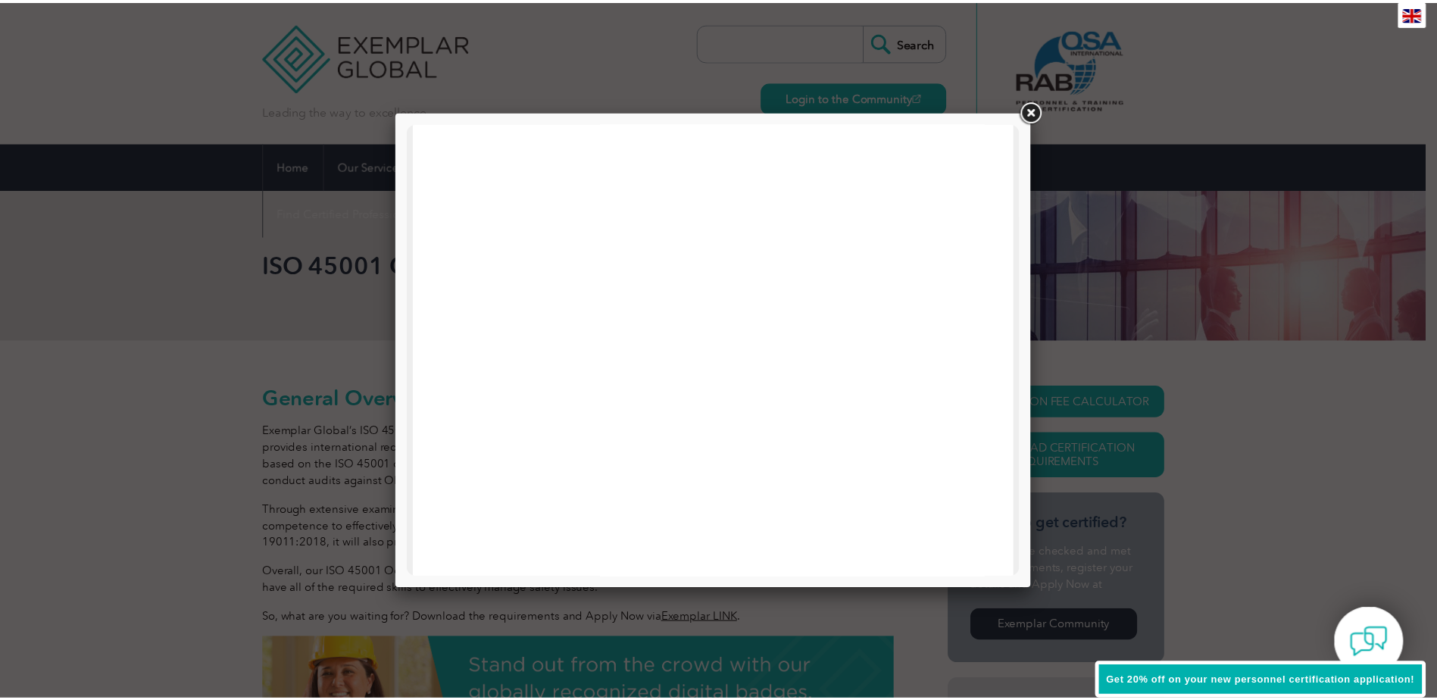
scroll to position [303, 0]
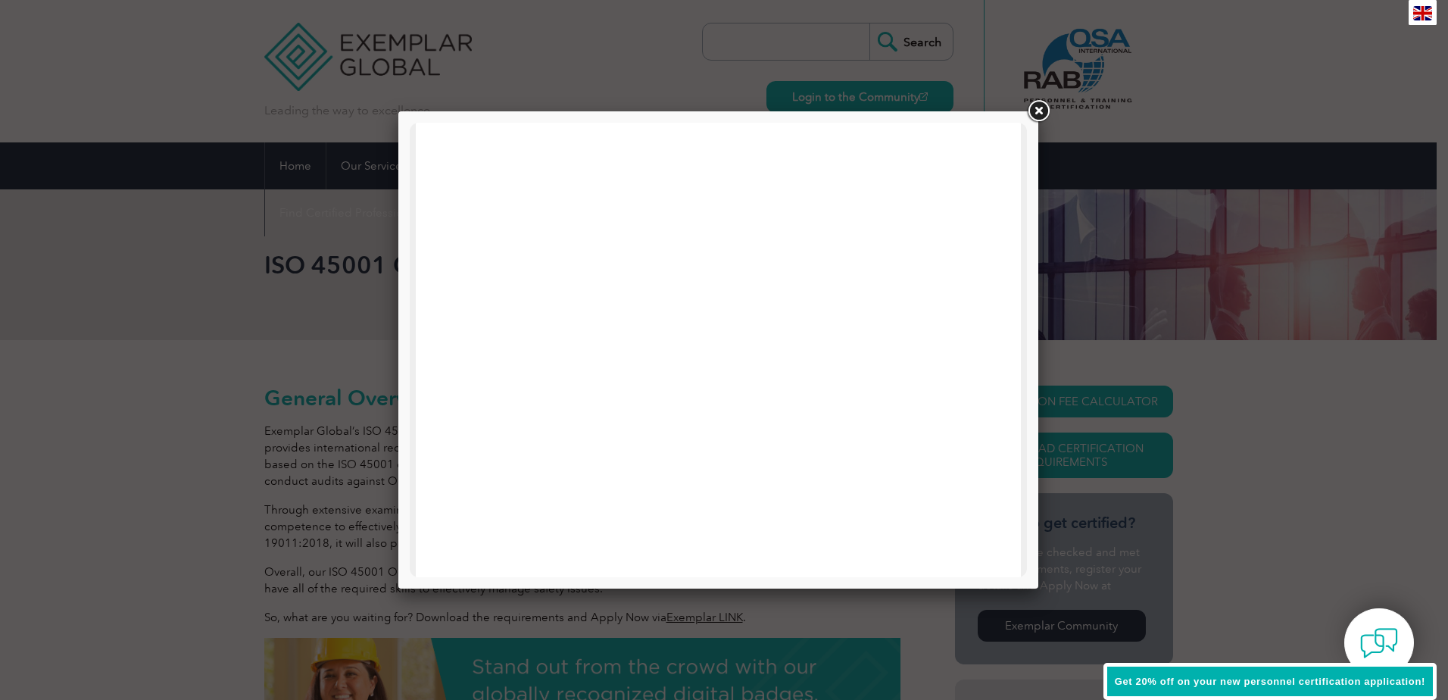
click at [1041, 111] on link at bounding box center [1038, 111] width 27 height 27
